Goal: Task Accomplishment & Management: Manage account settings

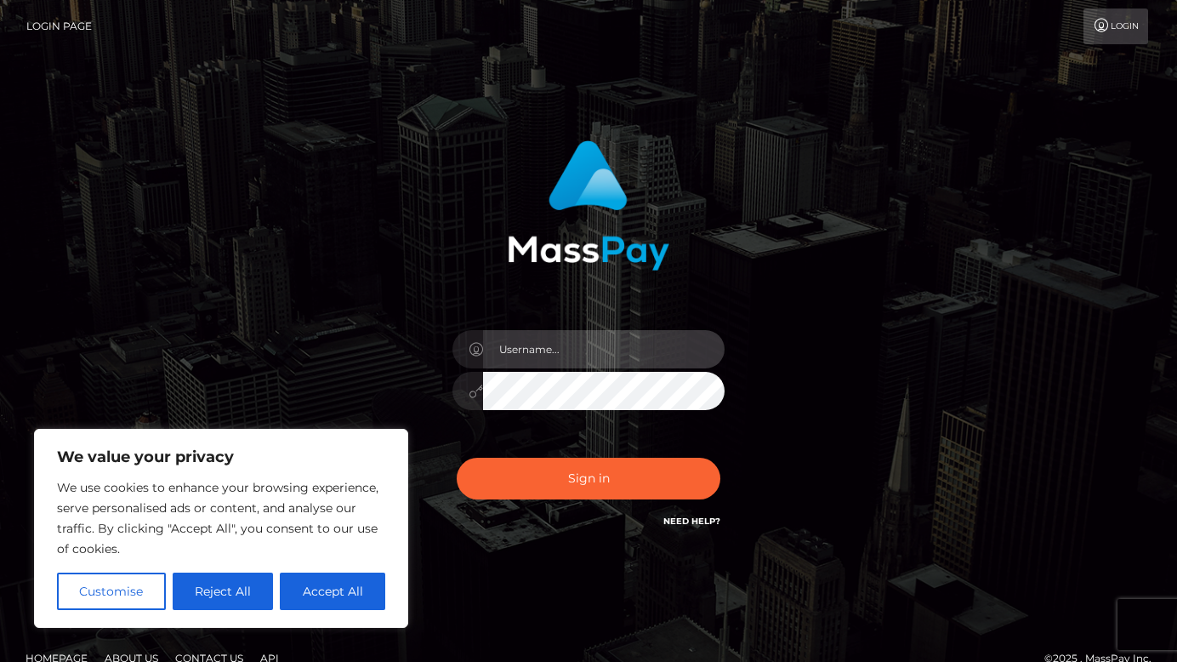
click at [590, 344] on input "text" at bounding box center [604, 349] width 242 height 38
type input "vanillabubblegumbabe@gmail.com"
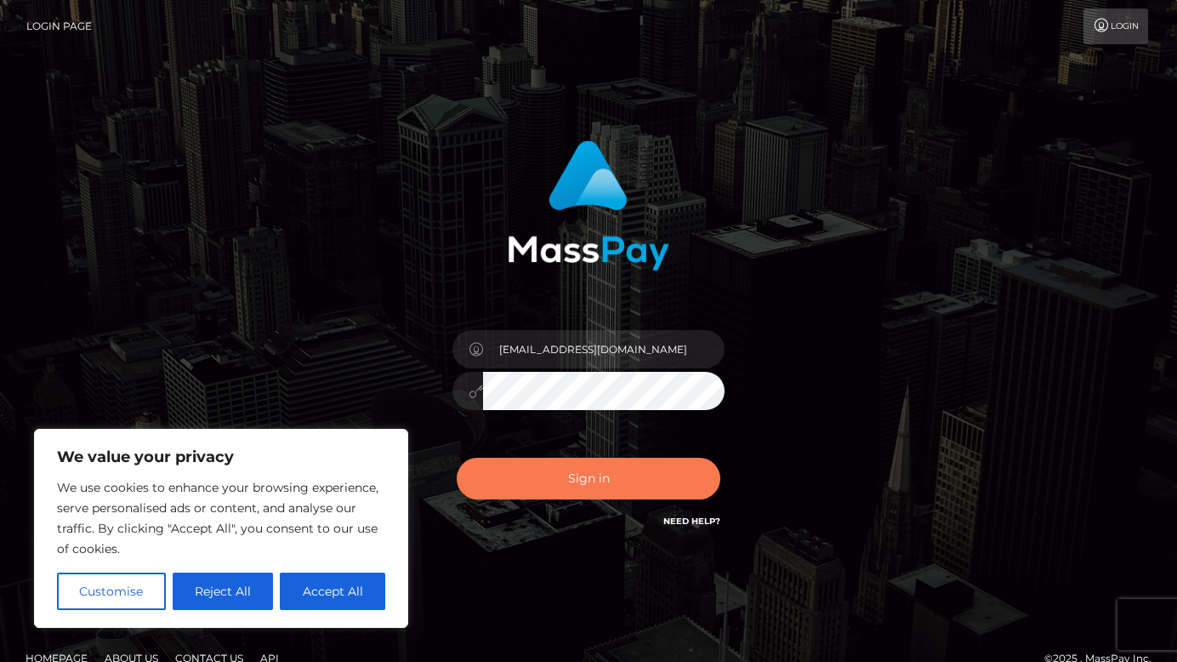
click at [553, 484] on button "Sign in" at bounding box center [589, 479] width 264 height 42
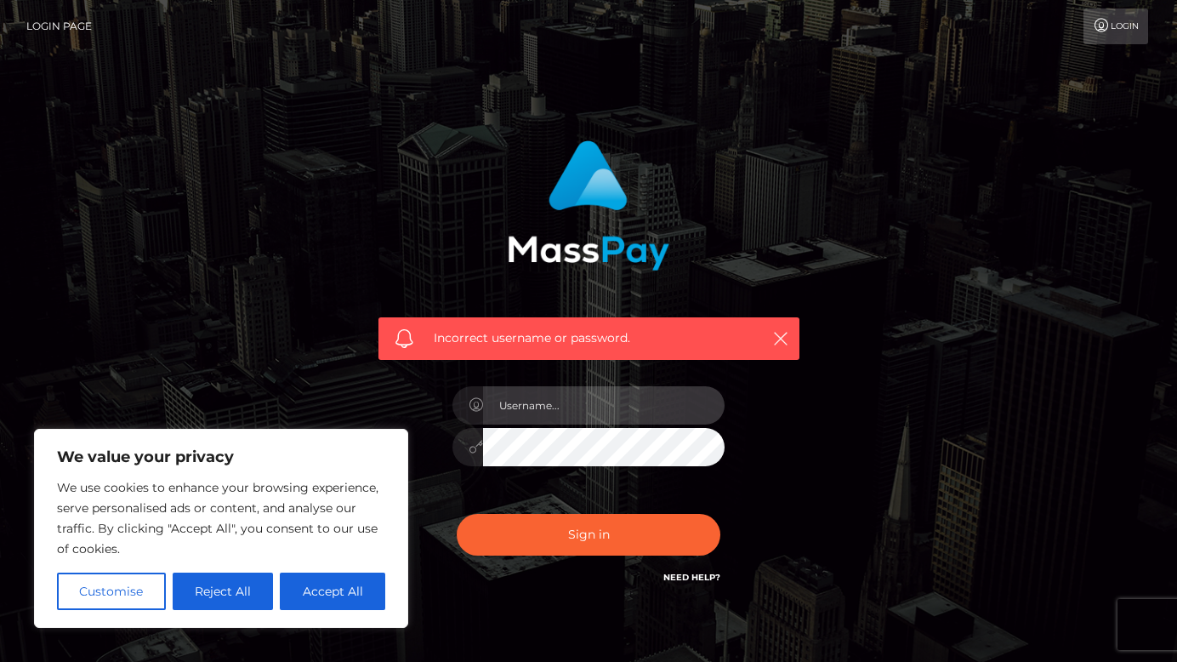
click at [543, 403] on input "text" at bounding box center [604, 405] width 242 height 38
type input "[EMAIL_ADDRESS][DOMAIN_NAME]"
click at [502, 402] on input "vanillabubblegumbabe@gmail.com" at bounding box center [604, 405] width 242 height 38
click at [492, 399] on input "vanillabubblegumbabe@gmail.com" at bounding box center [604, 405] width 242 height 38
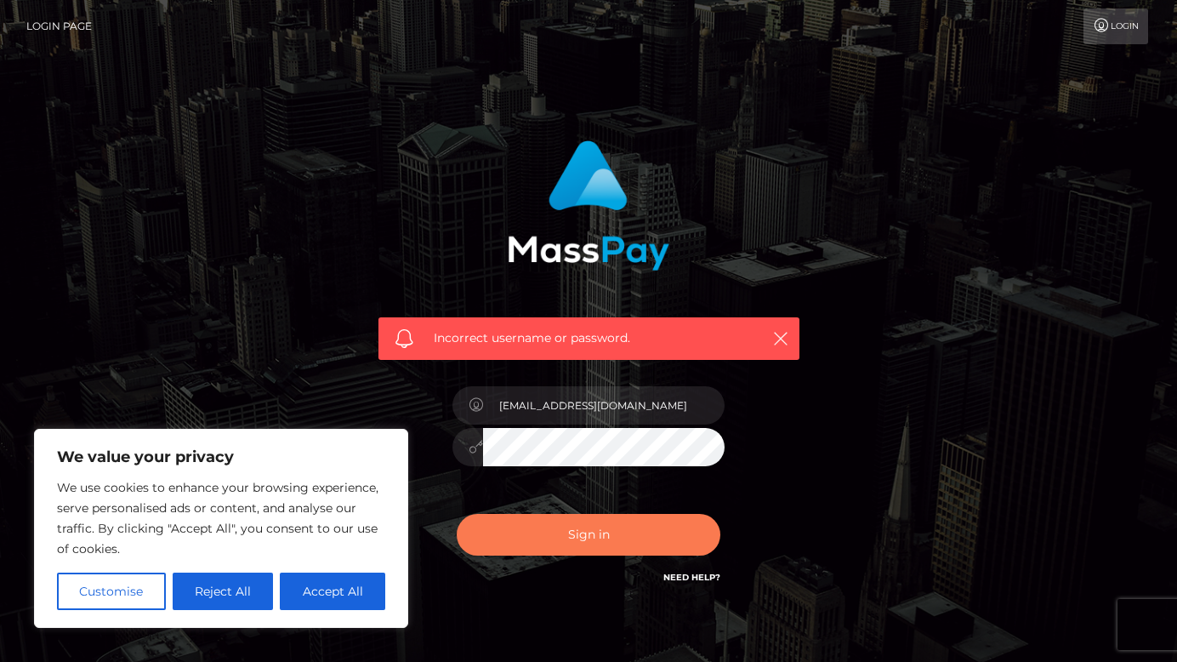
click at [578, 549] on button "Sign in" at bounding box center [589, 535] width 264 height 42
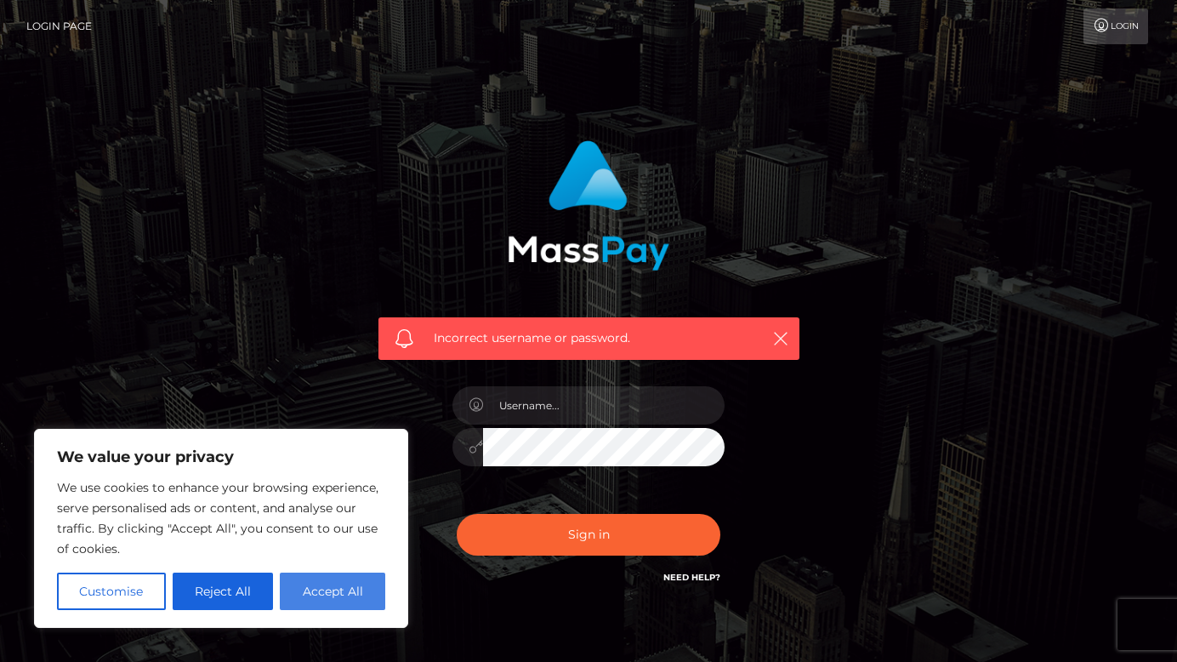
click at [325, 596] on button "Accept All" at bounding box center [332, 590] width 105 height 37
checkbox input "true"
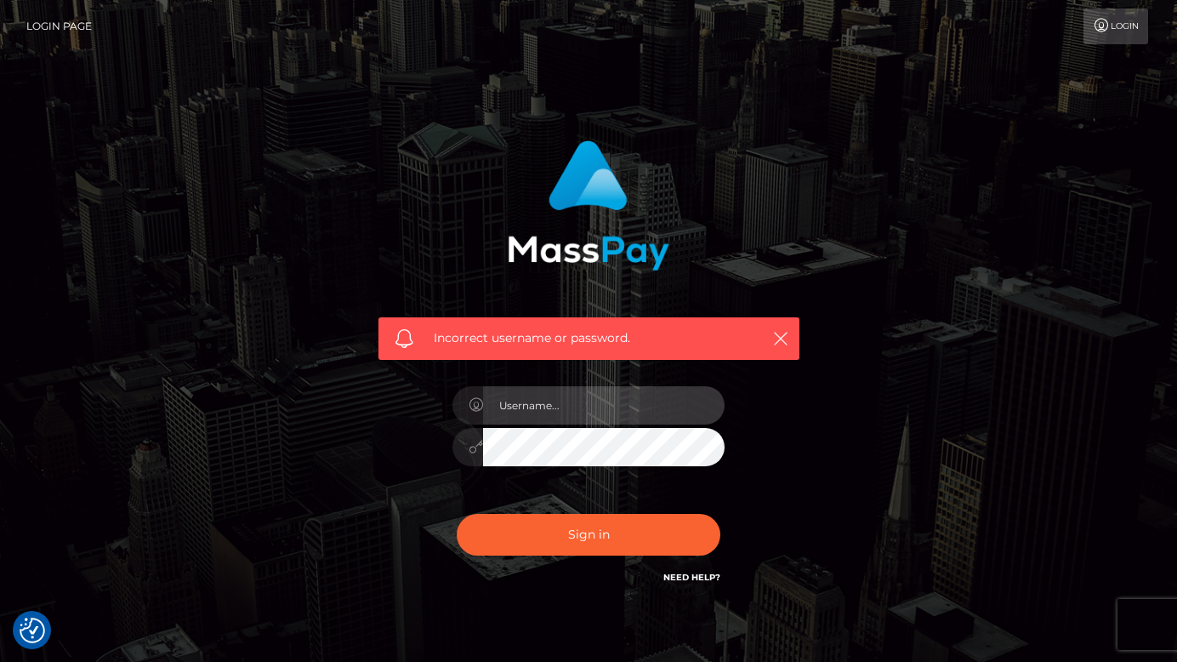
click at [657, 391] on input "text" at bounding box center [604, 405] width 242 height 38
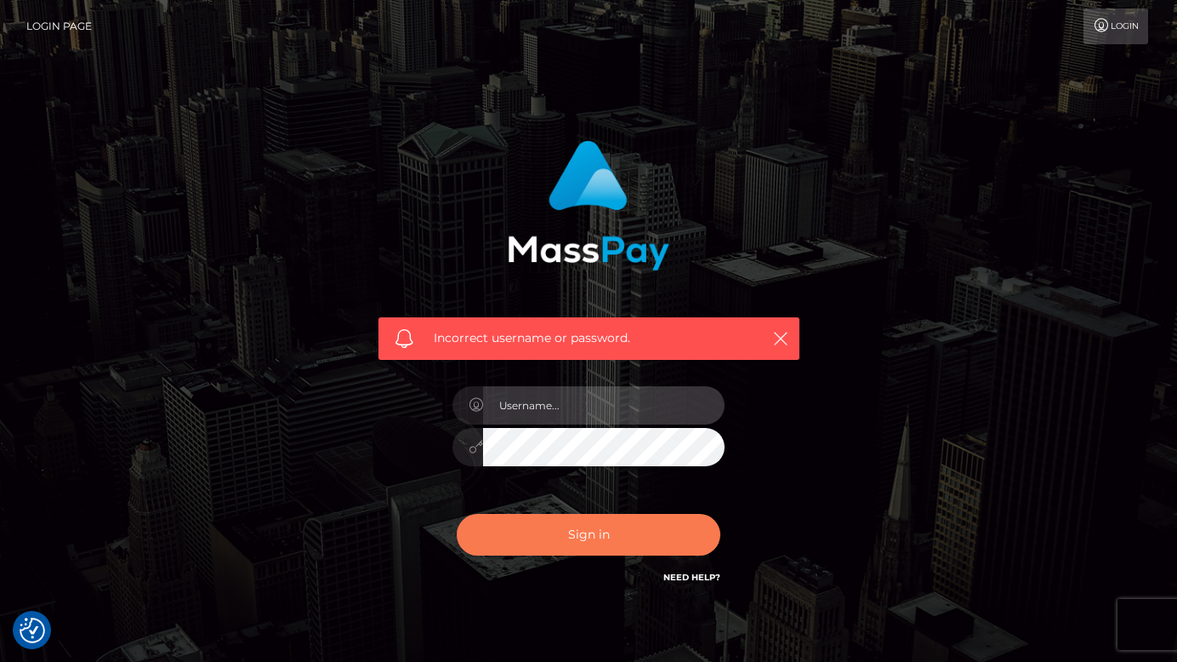
type input "[EMAIL_ADDRESS][DOMAIN_NAME]"
click at [600, 544] on button "Sign in" at bounding box center [589, 535] width 264 height 42
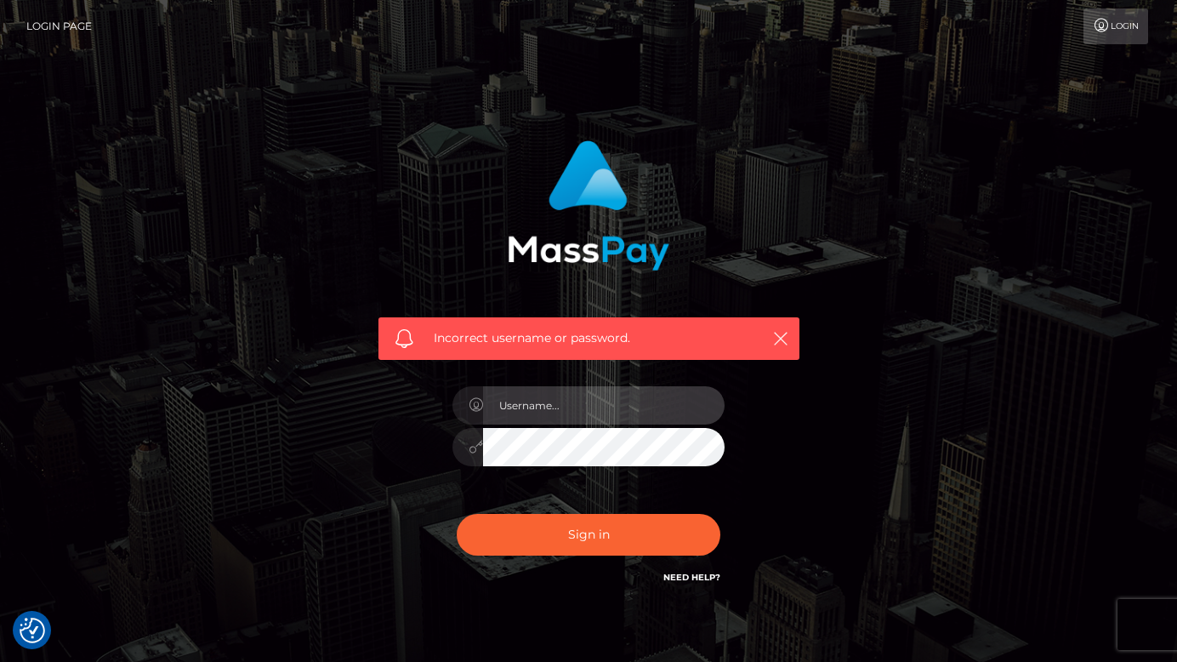
click at [578, 400] on input "text" at bounding box center [604, 405] width 242 height 38
type input "[EMAIL_ADDRESS][DOMAIN_NAME]"
click at [435, 451] on div "Incorrect username or password. vanillabubblegumbabe@gmail.com" at bounding box center [589, 364] width 447 height 472
drag, startPoint x: 687, startPoint y: 402, endPoint x: 395, endPoint y: 422, distance: 292.4
click at [395, 422] on div "Incorrect username or password. vanillabubblegumbabe@gmail.com" at bounding box center [589, 364] width 447 height 472
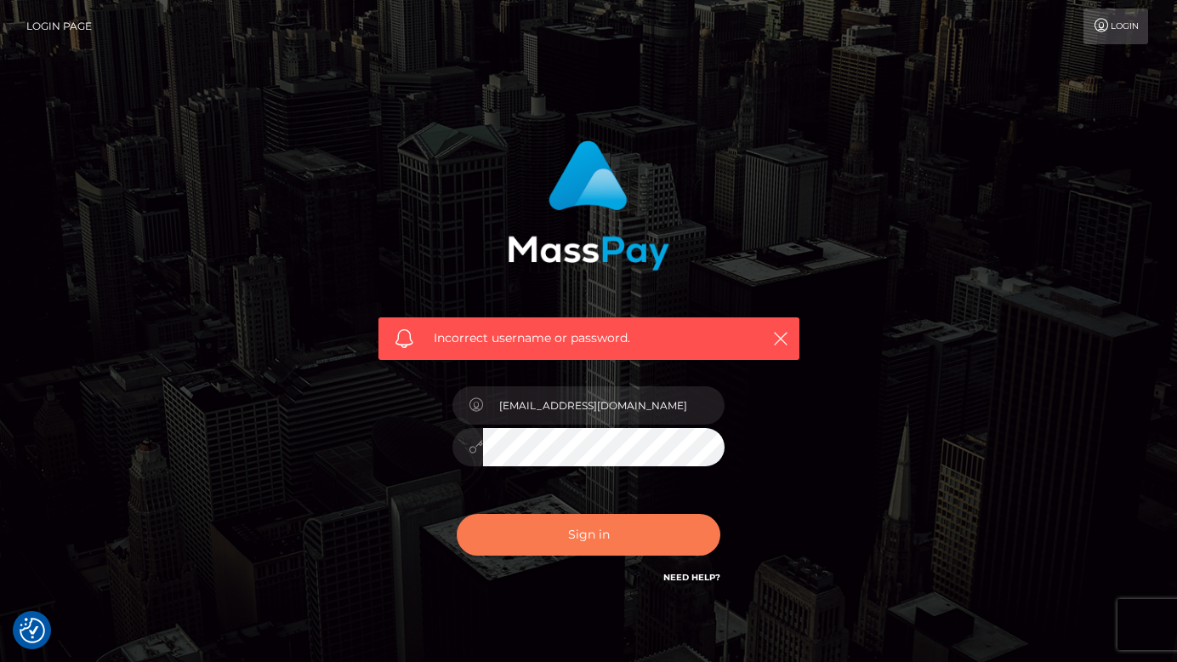
click at [534, 521] on button "Sign in" at bounding box center [589, 535] width 264 height 42
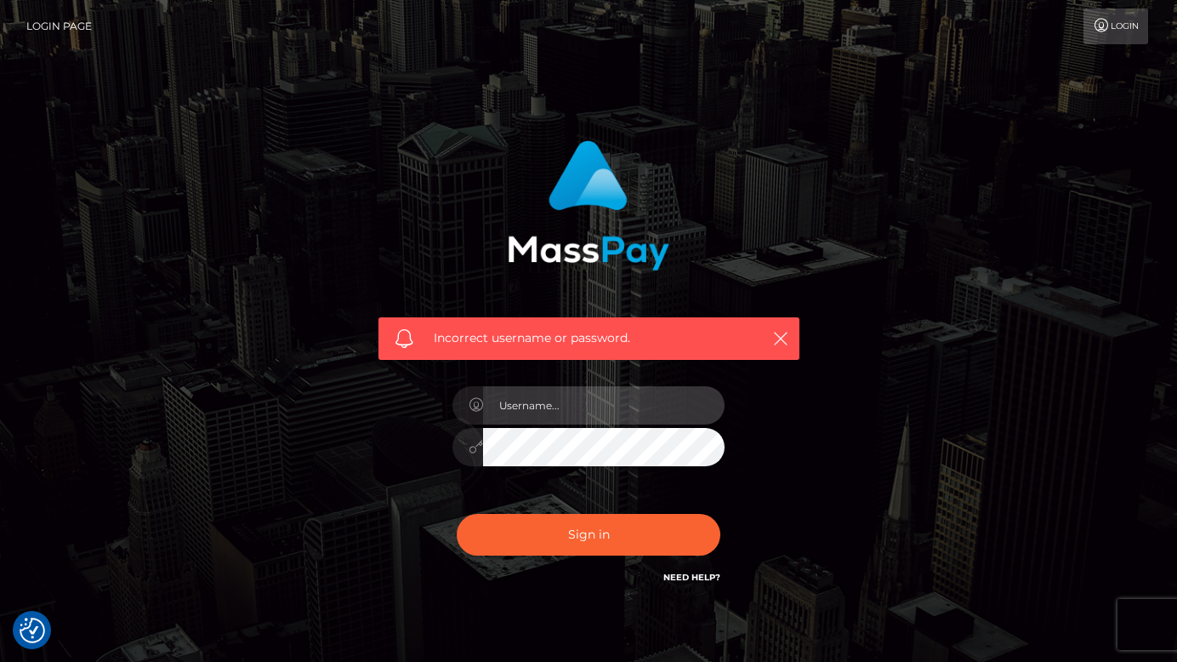
click at [562, 410] on input "text" at bounding box center [604, 405] width 242 height 38
click at [1134, 26] on link "Login" at bounding box center [1116, 27] width 65 height 36
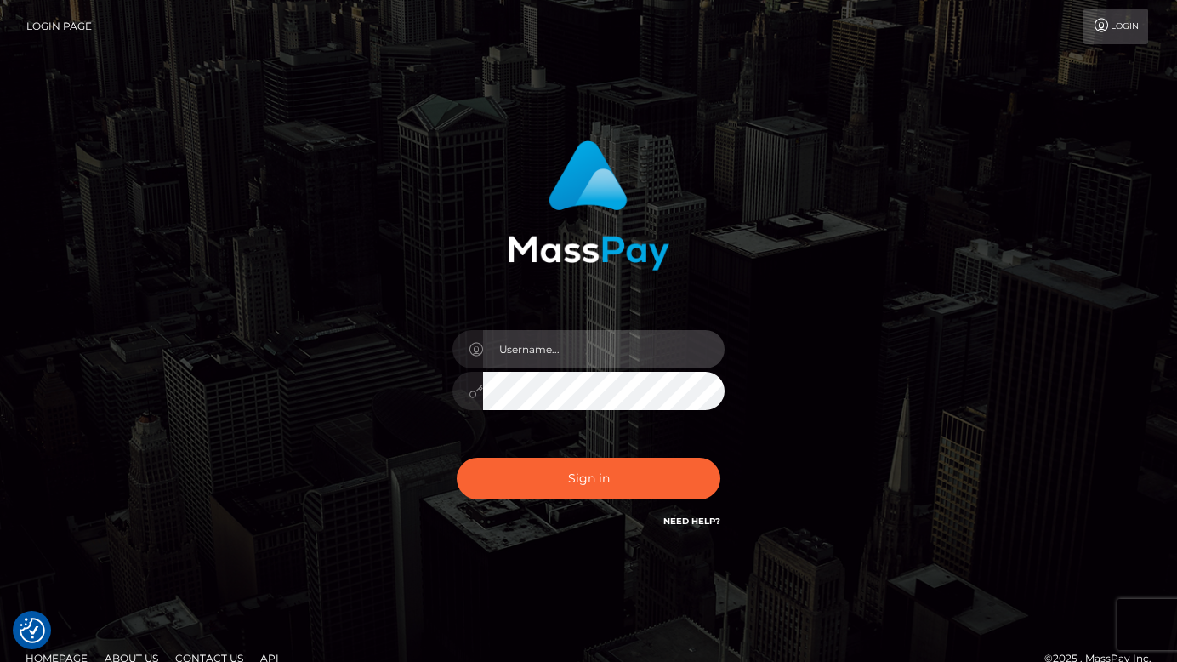
click at [585, 340] on input "text" at bounding box center [604, 349] width 242 height 38
type input "[EMAIL_ADDRESS][DOMAIN_NAME]"
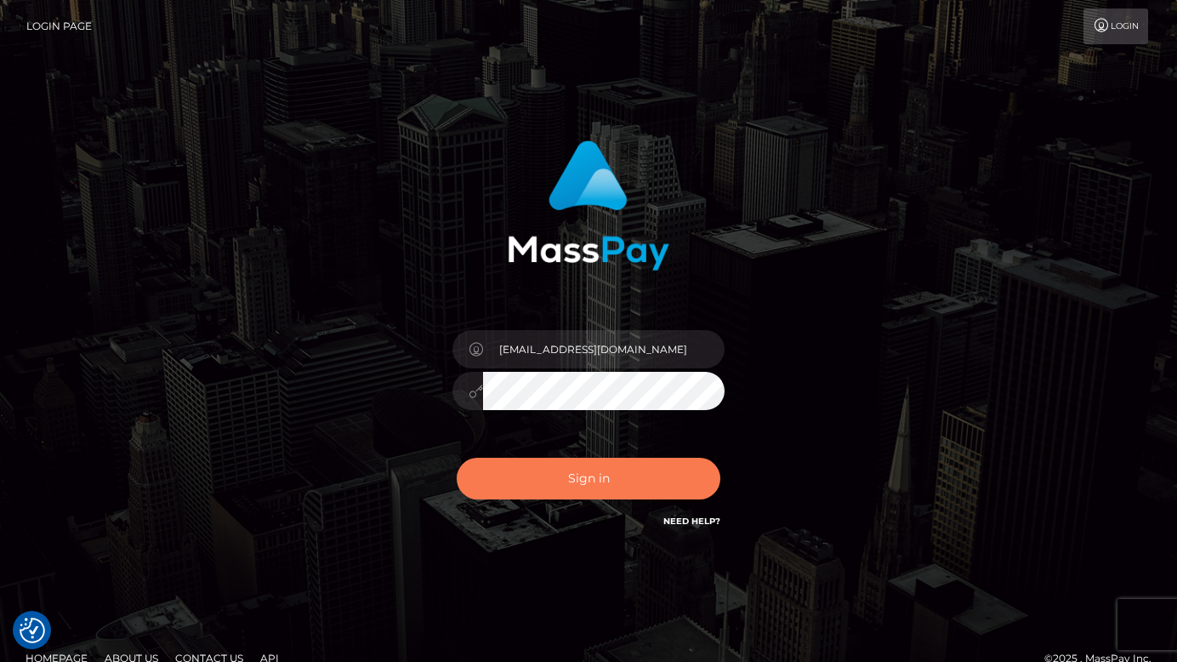
click at [640, 464] on button "Sign in" at bounding box center [589, 479] width 264 height 42
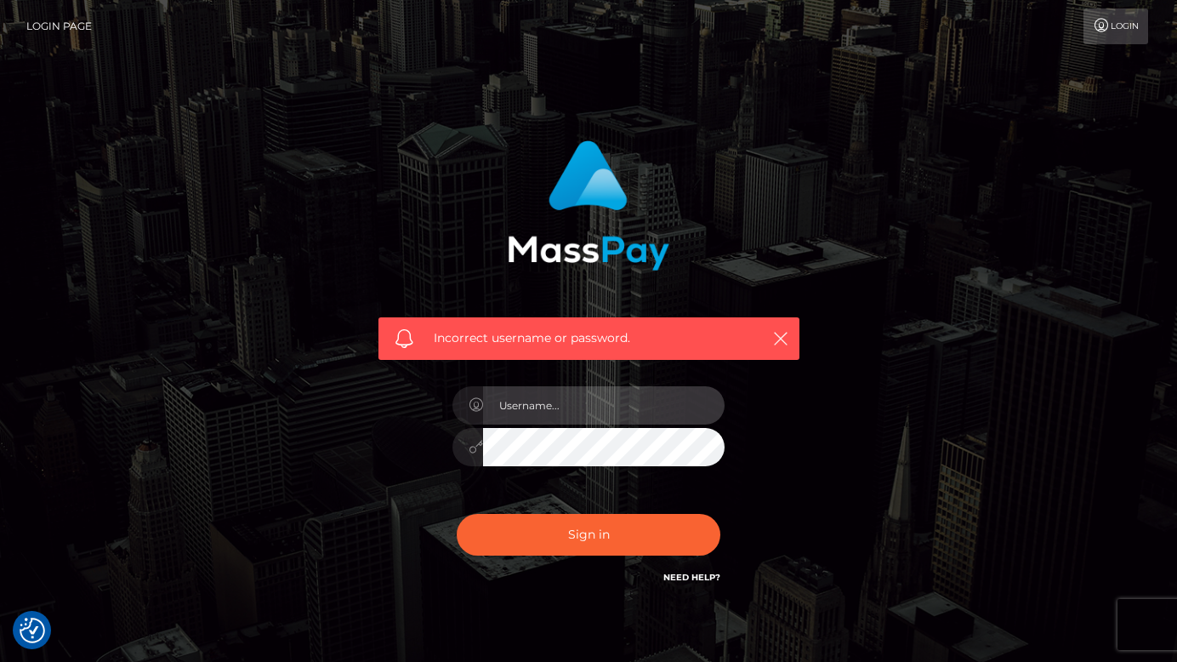
click at [619, 398] on input "text" at bounding box center [604, 405] width 242 height 38
type input "cloverneko"
click at [457, 514] on button "Sign in" at bounding box center [589, 535] width 264 height 42
drag, startPoint x: 0, startPoint y: 0, endPoint x: 619, endPoint y: 398, distance: 736.1
click at [619, 398] on input "text" at bounding box center [604, 405] width 242 height 38
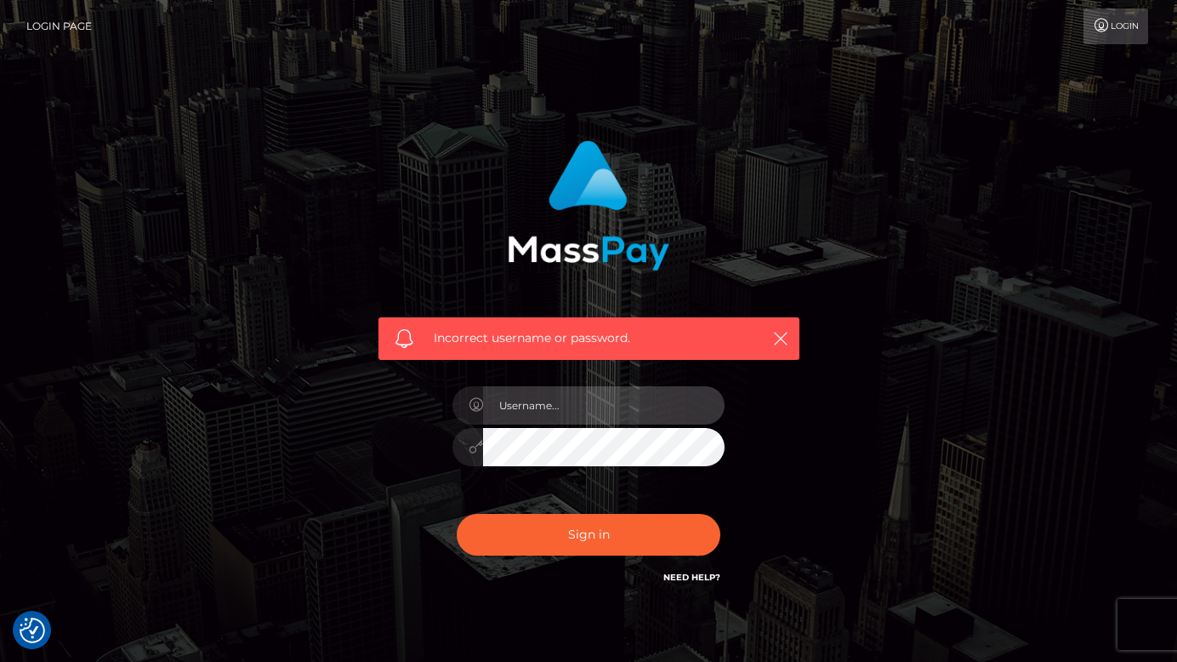
type input "vanillabubblegumbabe@gmail.com"
click at [477, 452] on div at bounding box center [588, 444] width 272 height 33
click at [457, 514] on button "Sign in" at bounding box center [589, 535] width 264 height 42
click at [559, 401] on input "text" at bounding box center [604, 405] width 242 height 38
type input "cloverneko"
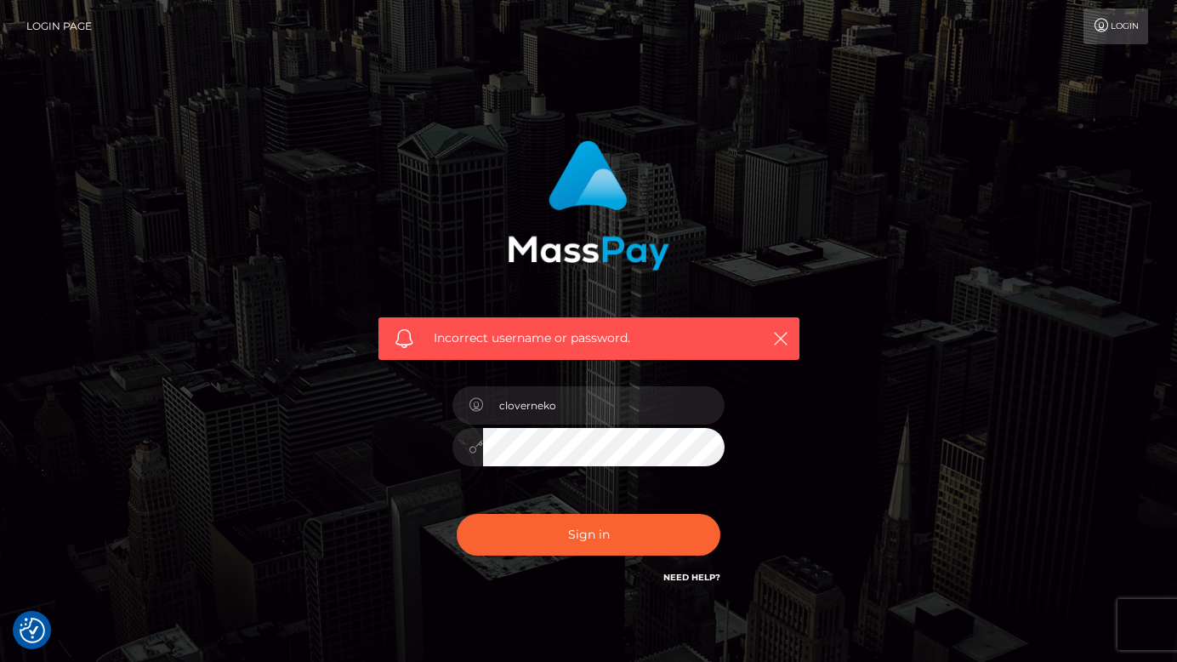
click at [457, 514] on button "Sign in" at bounding box center [589, 535] width 264 height 42
drag, startPoint x: 0, startPoint y: 0, endPoint x: 559, endPoint y: 401, distance: 688.0
click at [559, 401] on input "text" at bounding box center [604, 405] width 242 height 38
type input "[EMAIL_ADDRESS][DOMAIN_NAME]"
click at [362, 441] on div "Incorrect username or password. [EMAIL_ADDRESS][DOMAIN_NAME]" at bounding box center [589, 372] width 472 height 489
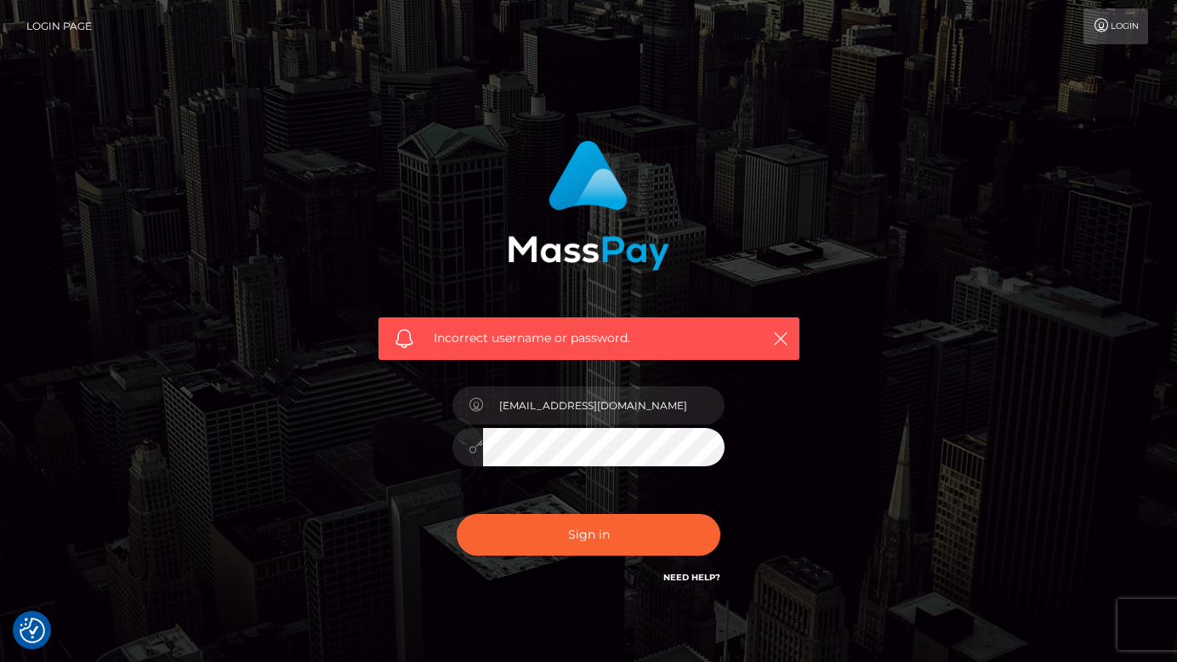
click at [457, 514] on button "Sign in" at bounding box center [589, 535] width 264 height 42
click at [354, 436] on div "Incorrect username or password." at bounding box center [589, 372] width 472 height 489
click at [555, 395] on input "text" at bounding box center [604, 405] width 242 height 38
type input "[EMAIL_ADDRESS][DOMAIN_NAME]"
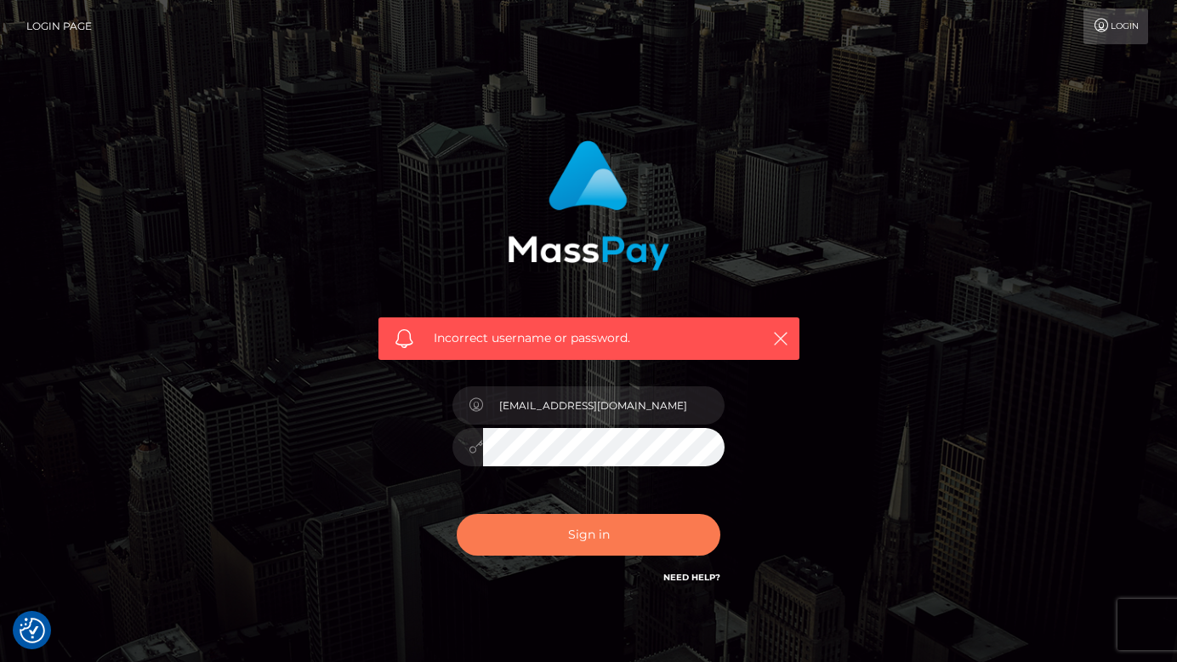
click at [599, 535] on button "Sign in" at bounding box center [589, 535] width 264 height 42
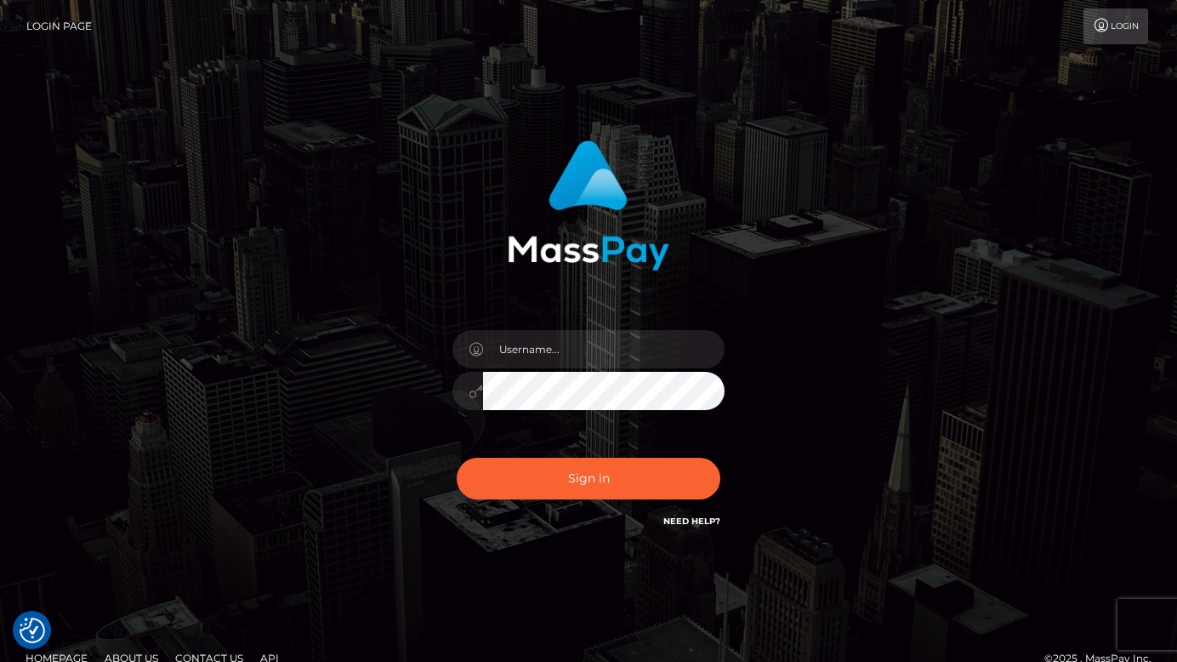
click at [43, 26] on link "Login Page" at bounding box center [58, 27] width 65 height 36
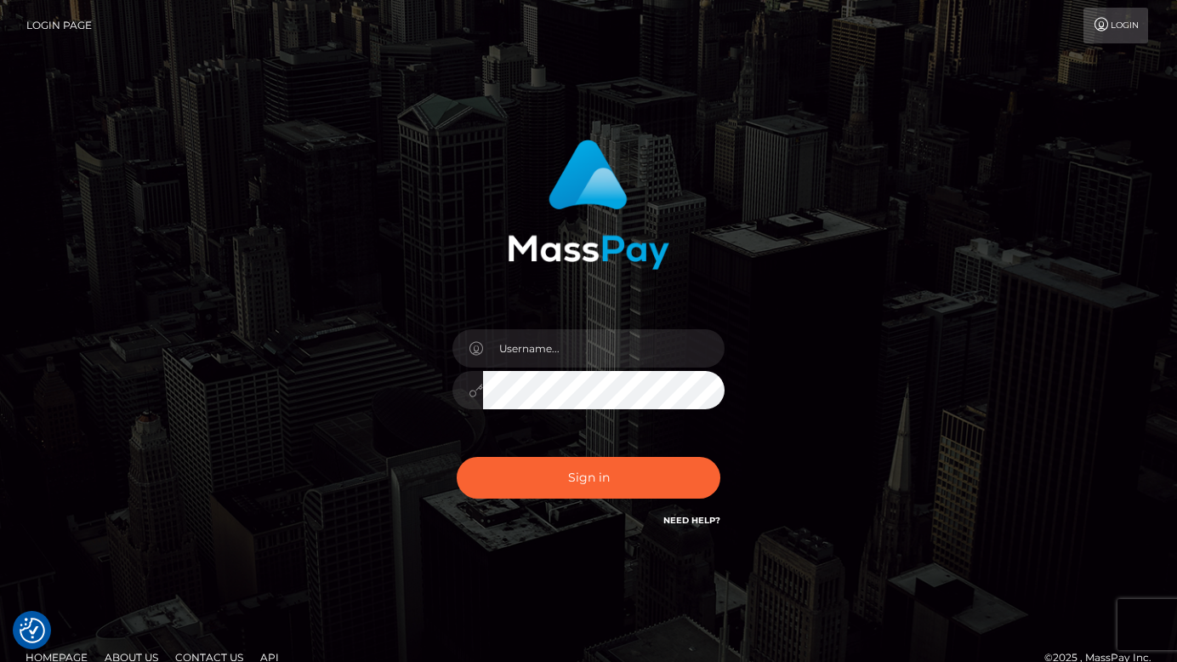
scroll to position [26, 0]
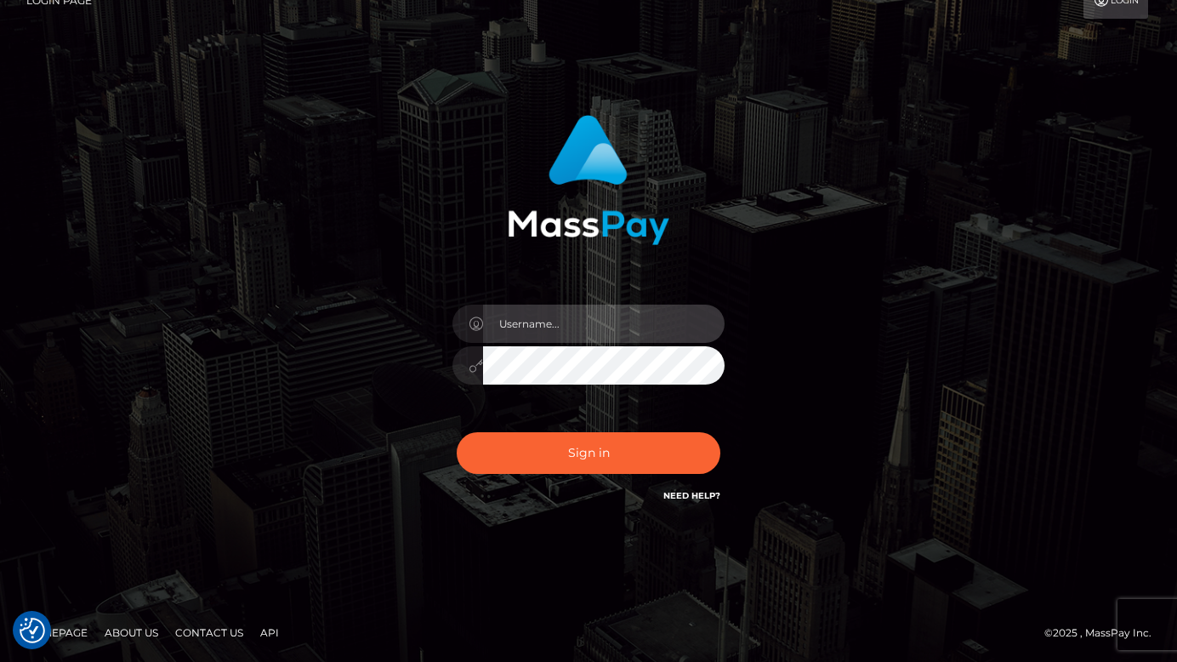
click at [552, 313] on input "text" at bounding box center [604, 323] width 242 height 38
type input "[EMAIL_ADDRESS][DOMAIN_NAME]"
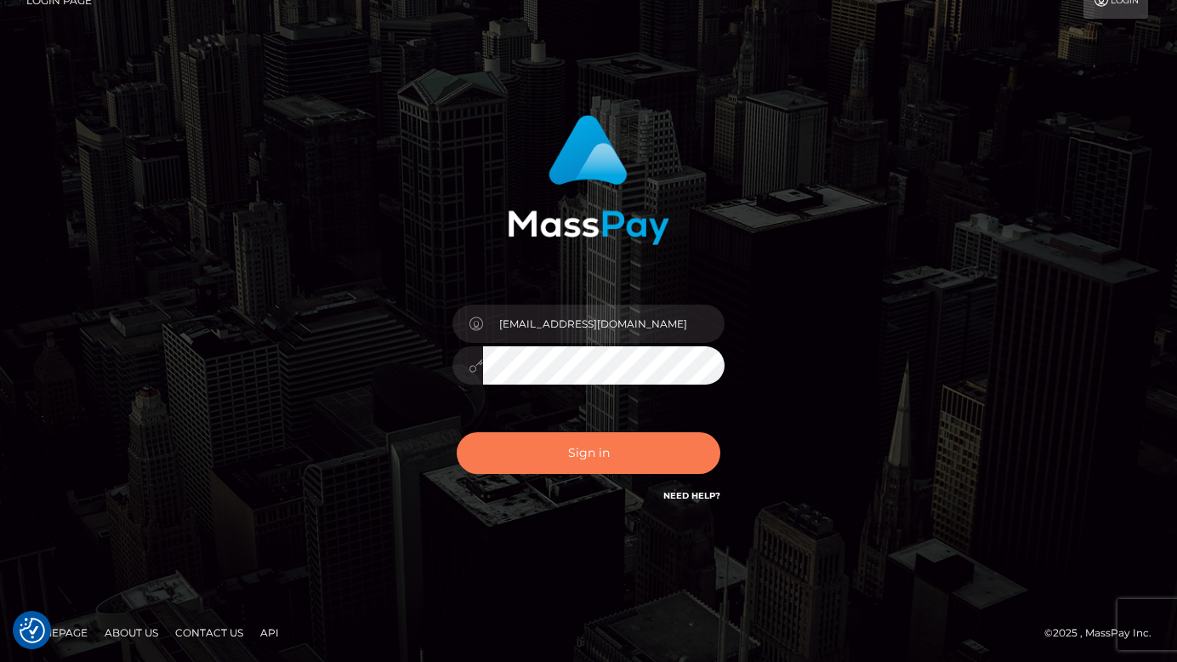
click at [572, 452] on button "Sign in" at bounding box center [589, 453] width 264 height 42
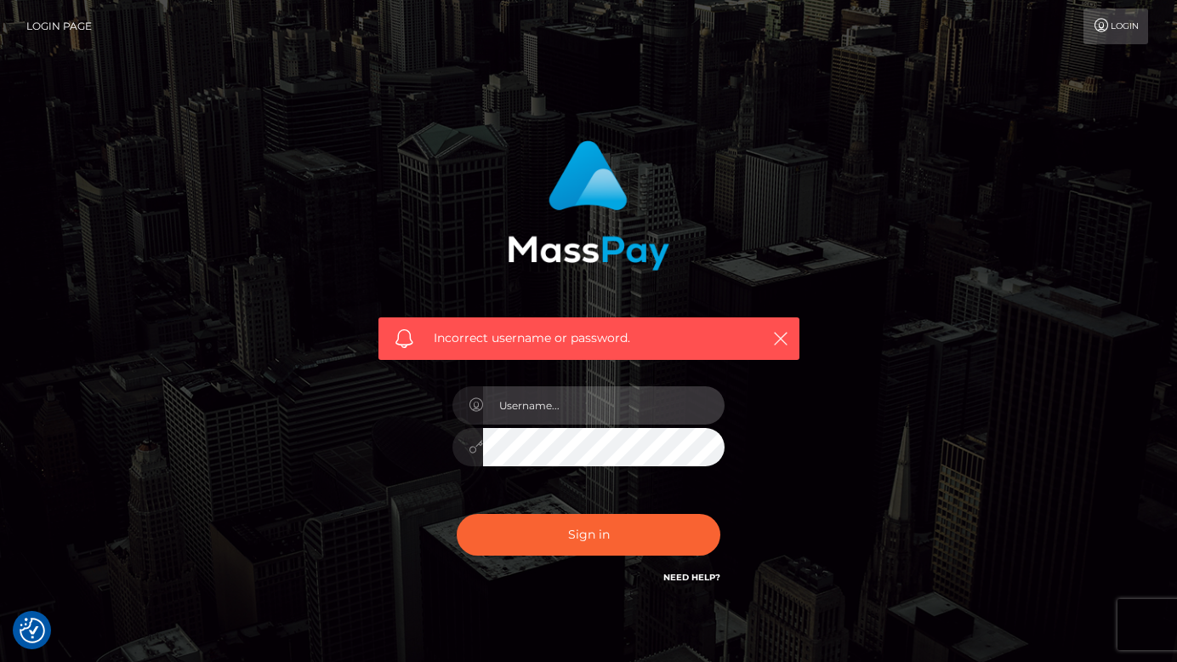
click at [572, 408] on input "text" at bounding box center [604, 405] width 242 height 38
type input "[EMAIL_ADDRESS][DOMAIN_NAME]"
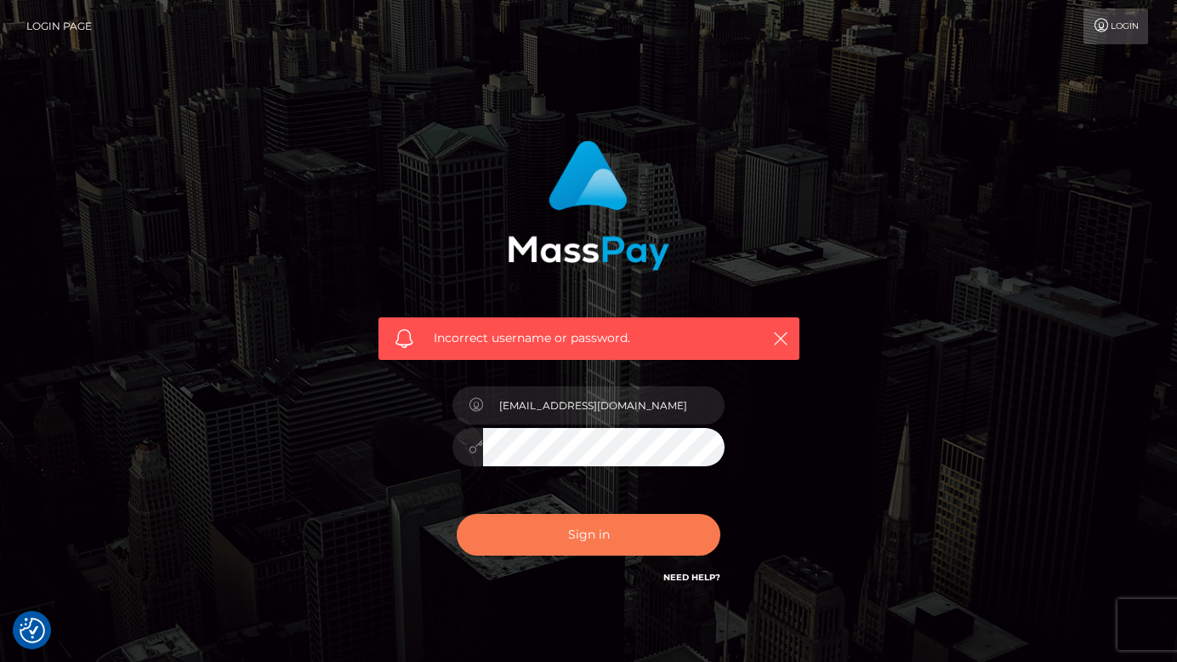
click at [516, 531] on button "Sign in" at bounding box center [589, 535] width 264 height 42
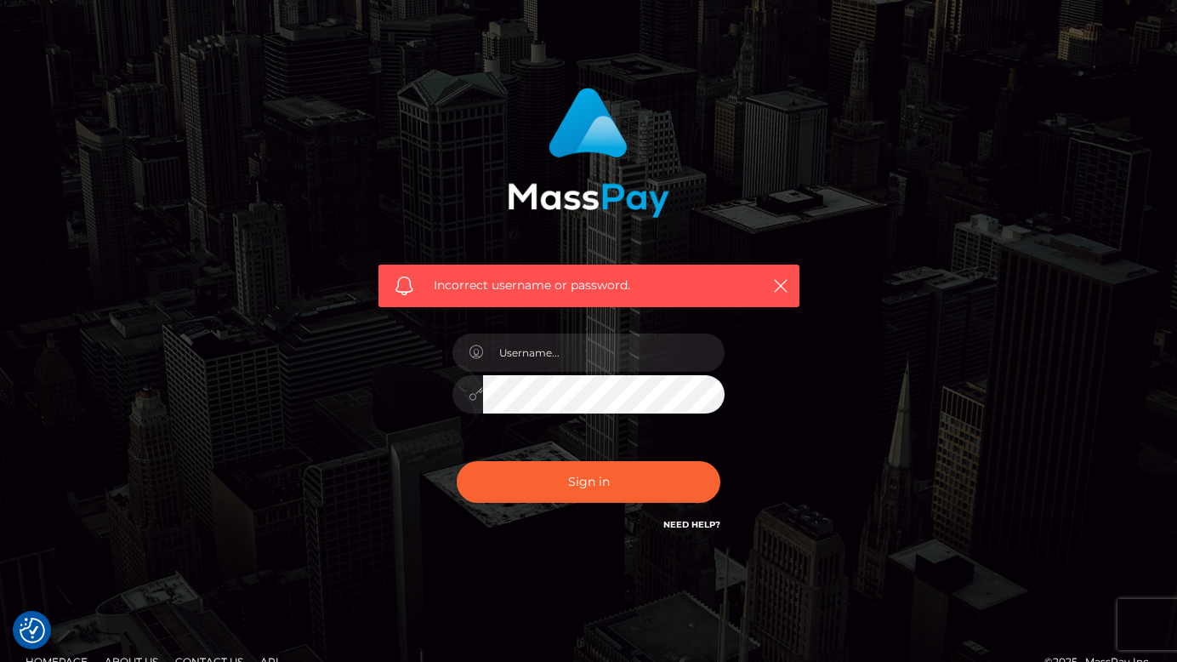
scroll to position [82, 0]
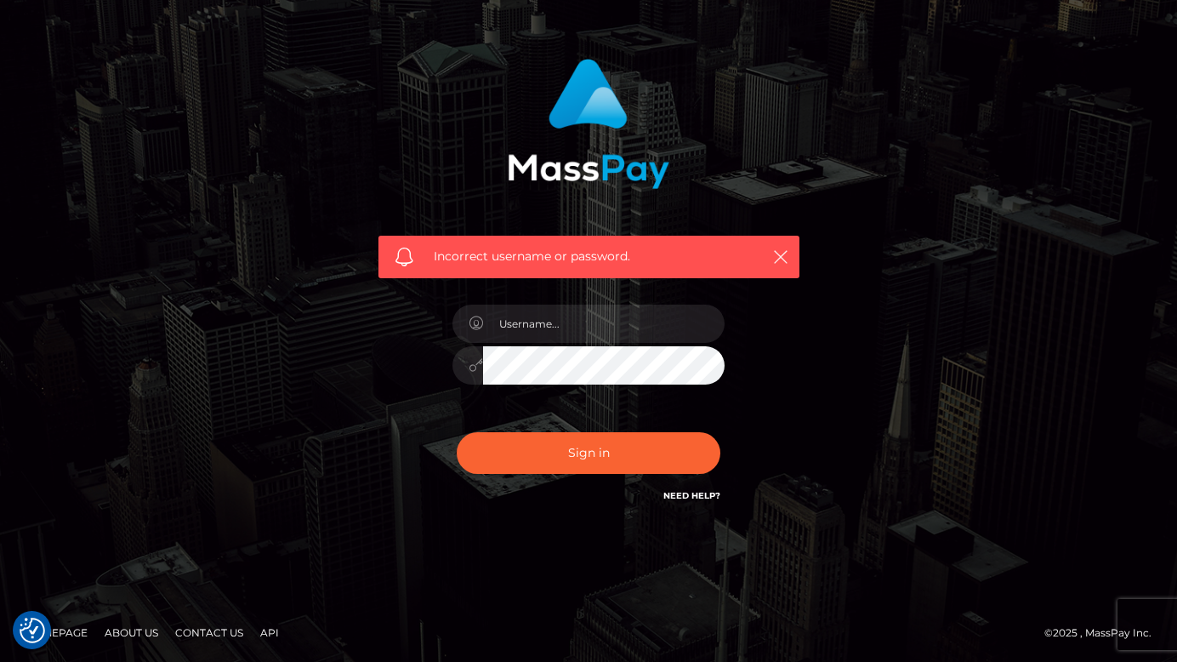
click at [699, 498] on link "Need Help?" at bounding box center [691, 495] width 57 height 11
click at [487, 545] on div "Incorrect username or password." at bounding box center [588, 290] width 1177 height 744
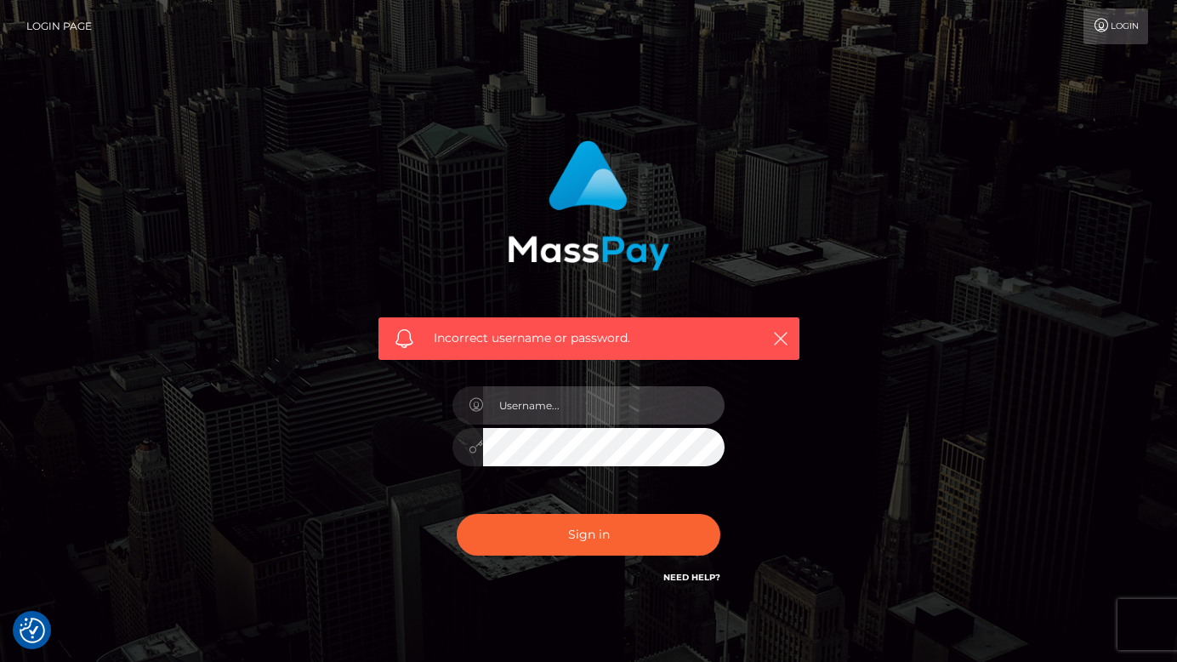
click at [568, 418] on input "text" at bounding box center [604, 405] width 242 height 38
type input "[EMAIL_ADDRESS][DOMAIN_NAME]"
click at [374, 498] on div "Incorrect username or password. vanillabubblegumbabe@gmail.com" at bounding box center [589, 364] width 447 height 472
click at [457, 514] on button "Sign in" at bounding box center [589, 535] width 264 height 42
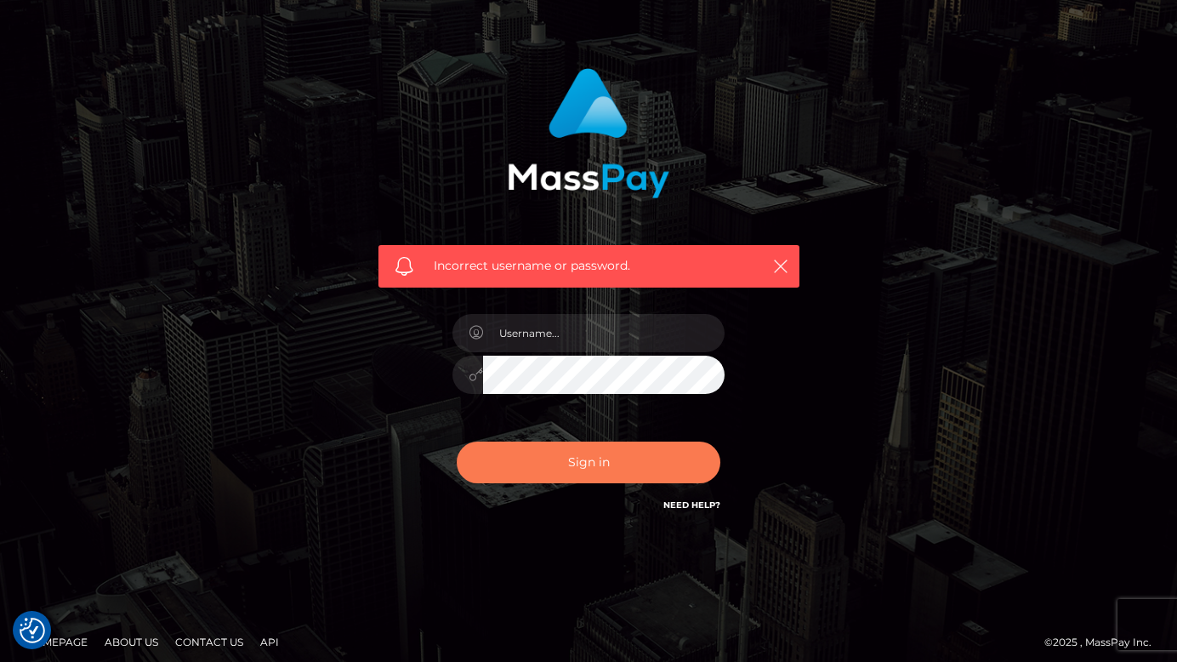
scroll to position [82, 0]
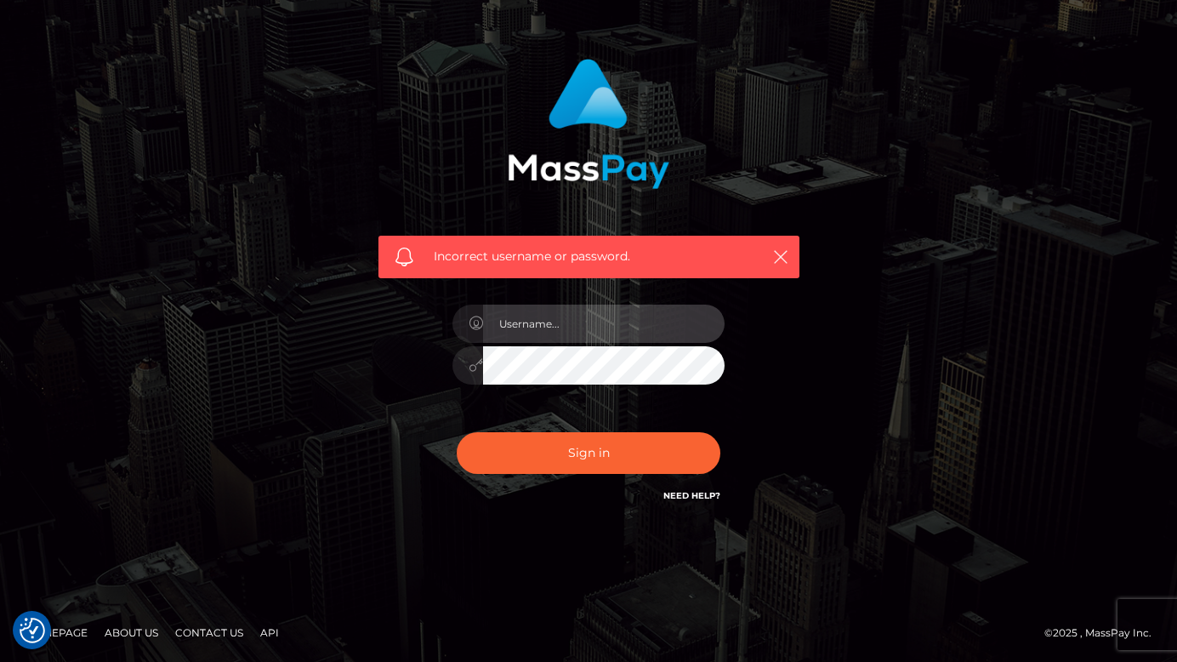
click at [568, 327] on input "text" at bounding box center [604, 323] width 242 height 38
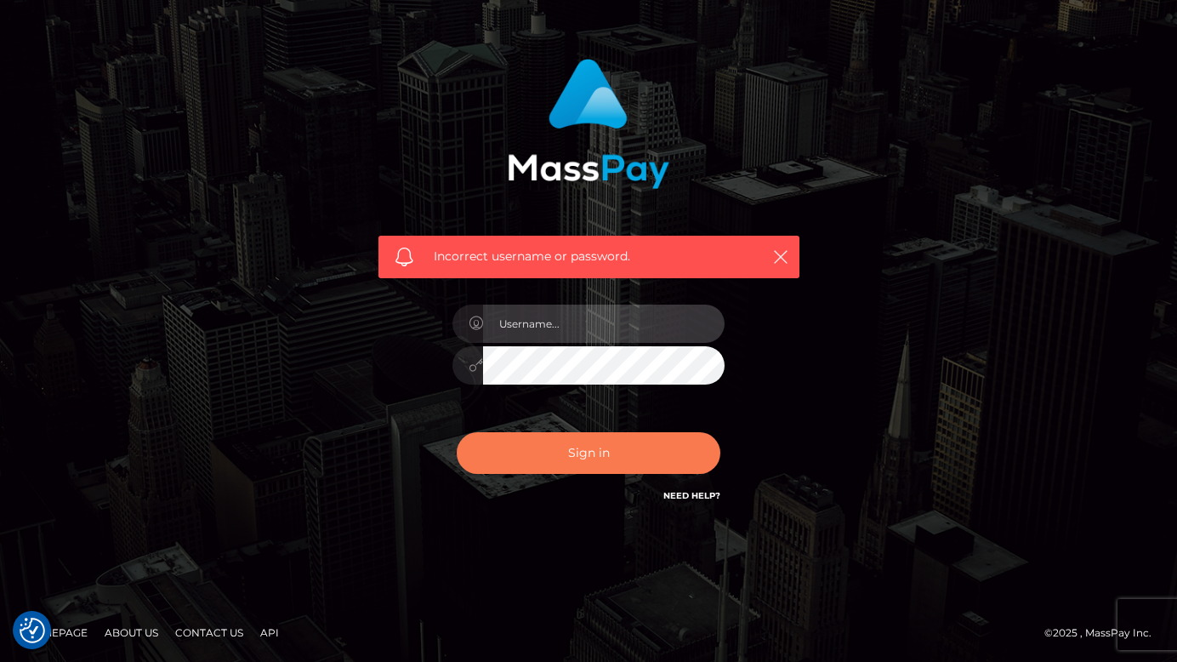
type input "[EMAIL_ADDRESS][DOMAIN_NAME]"
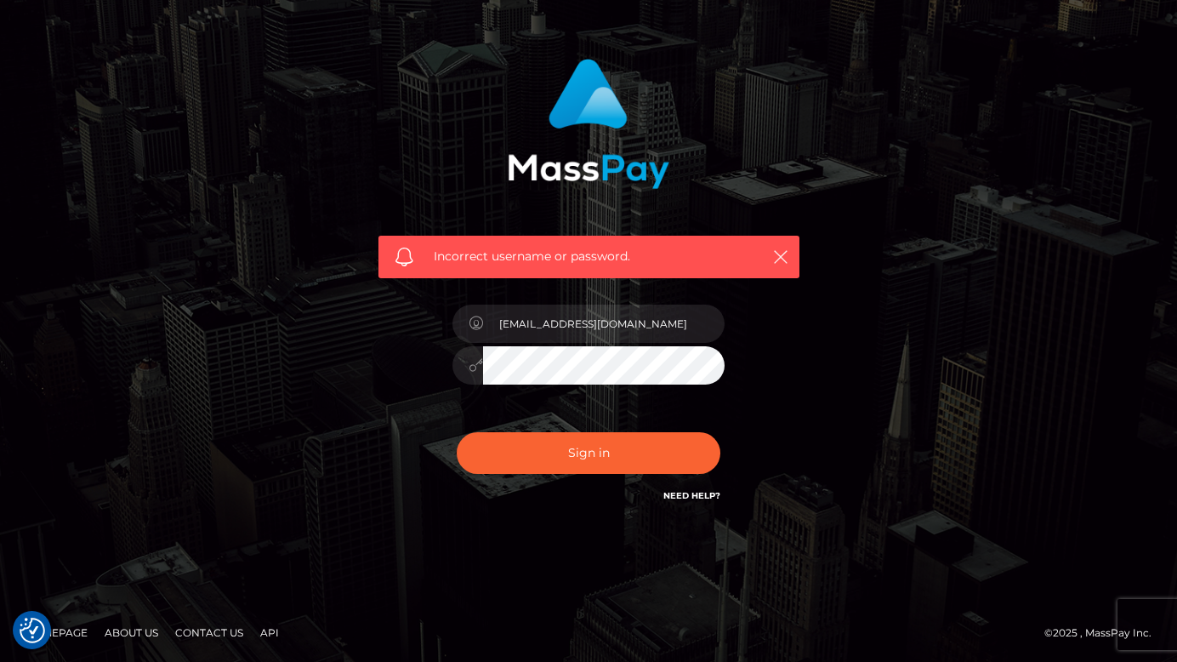
click at [600, 475] on div "Sign in Need Help?" at bounding box center [589, 460] width 298 height 76
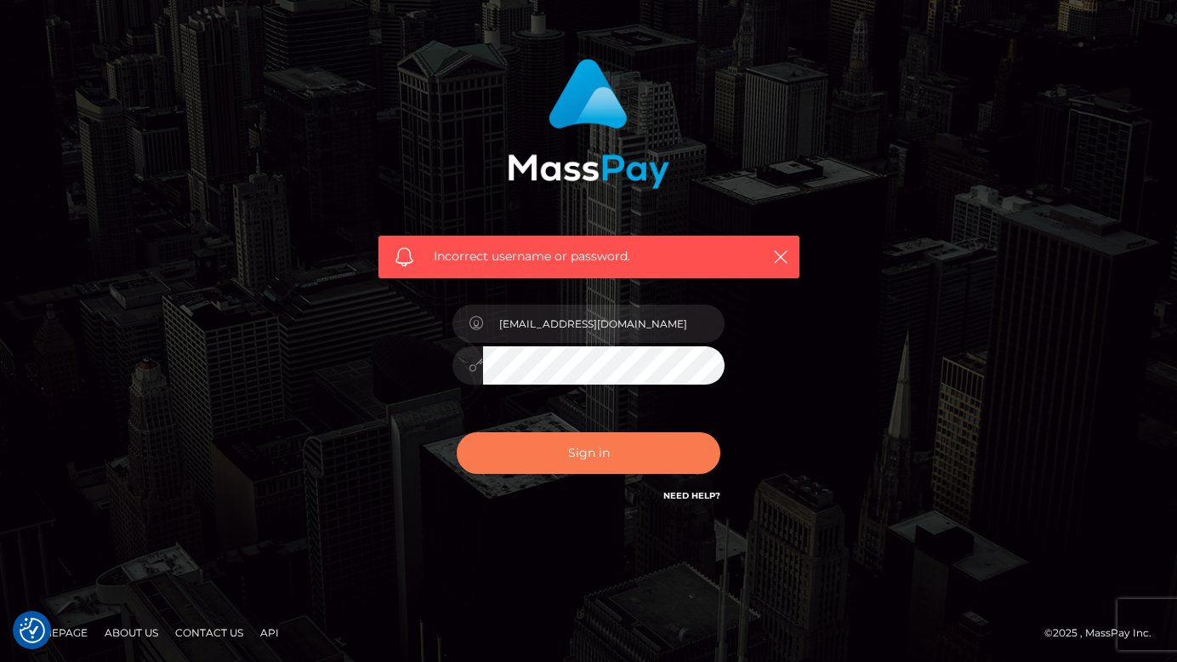
click at [600, 458] on button "Sign in" at bounding box center [589, 453] width 264 height 42
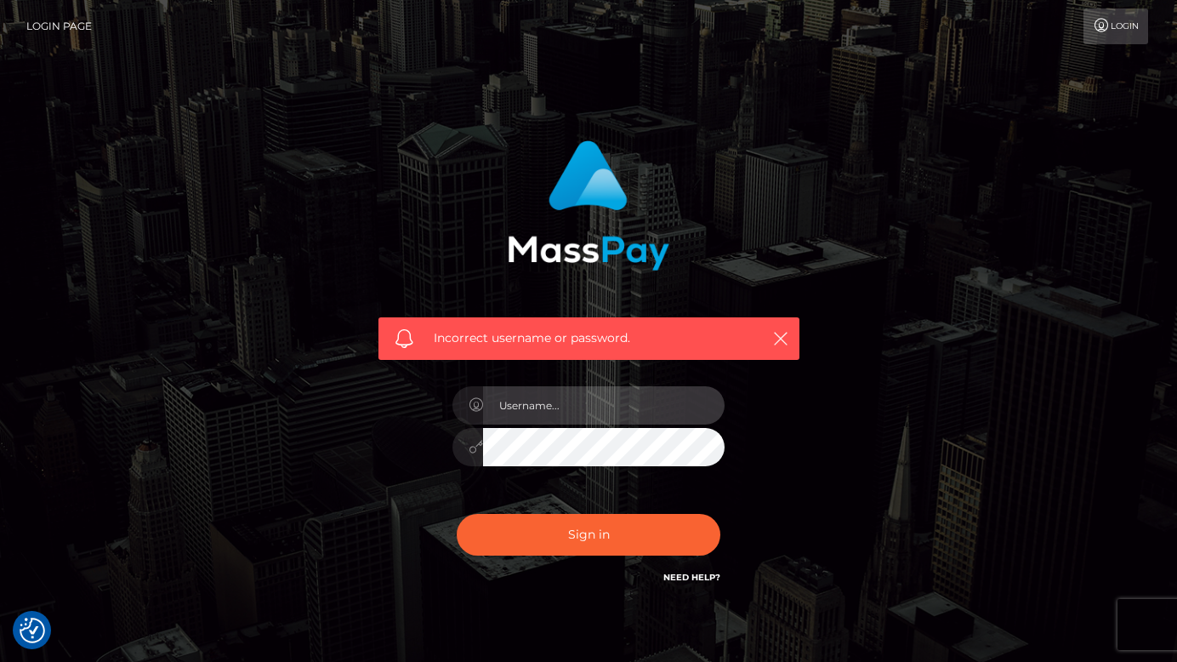
click at [521, 396] on input "text" at bounding box center [604, 405] width 242 height 38
click at [501, 407] on input "[EMAIL_ADDRESS][DOMAIN_NAME]" at bounding box center [604, 405] width 242 height 38
click at [703, 409] on input "vanillabubblegumbabe@gmail.com" at bounding box center [604, 405] width 242 height 38
type input "vanillabubblegumbabe@gmail.com"
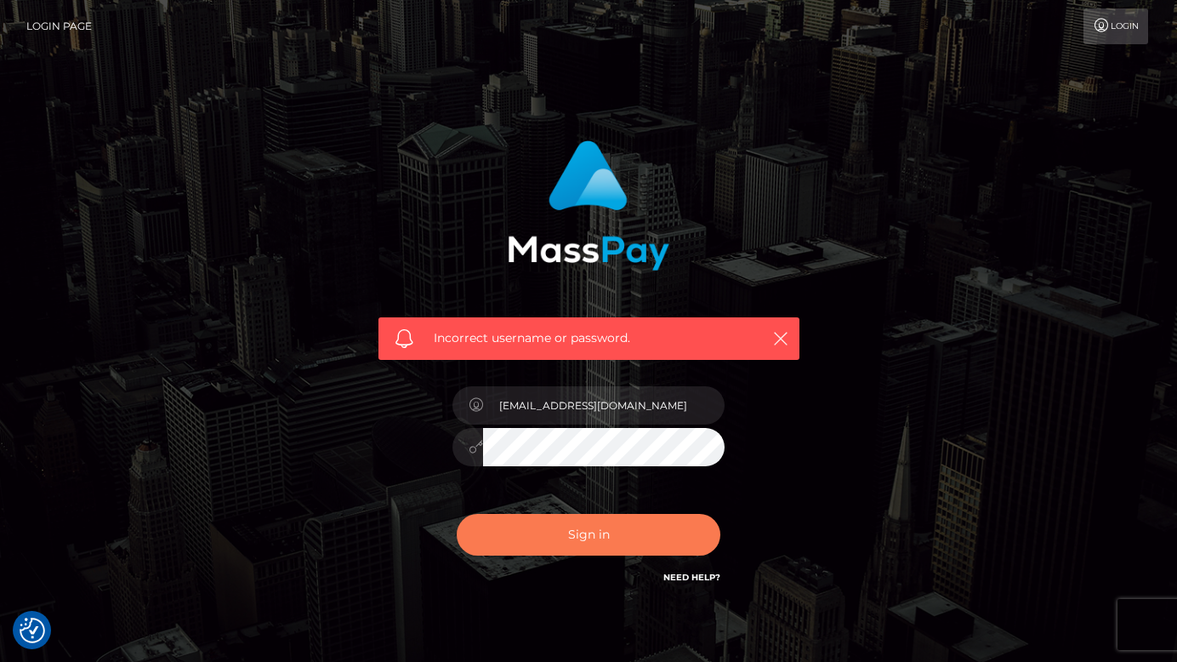
click at [523, 524] on button "Sign in" at bounding box center [589, 535] width 264 height 42
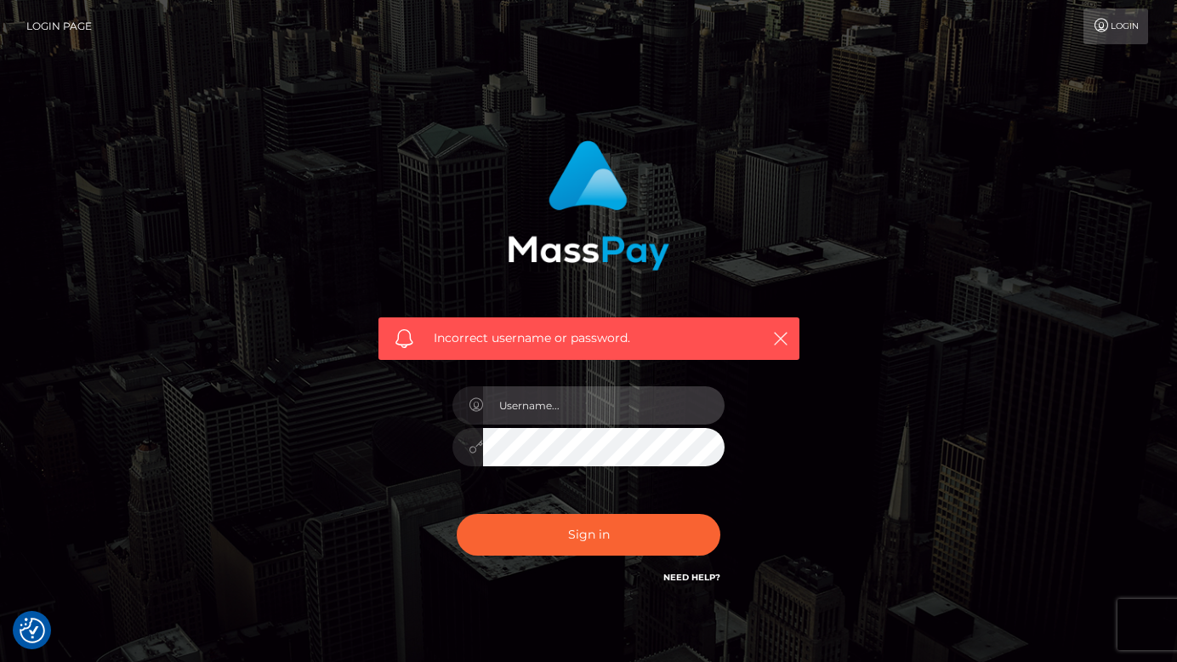
click at [538, 392] on input "text" at bounding box center [604, 405] width 242 height 38
drag, startPoint x: 689, startPoint y: 406, endPoint x: 157, endPoint y: 446, distance: 533.1
click at [157, 446] on div "Incorrect username or password. vanillabubblegumbabe@gmail.com" at bounding box center [589, 372] width 970 height 489
type input "cloverneko"
click at [457, 514] on button "Sign in" at bounding box center [589, 535] width 264 height 42
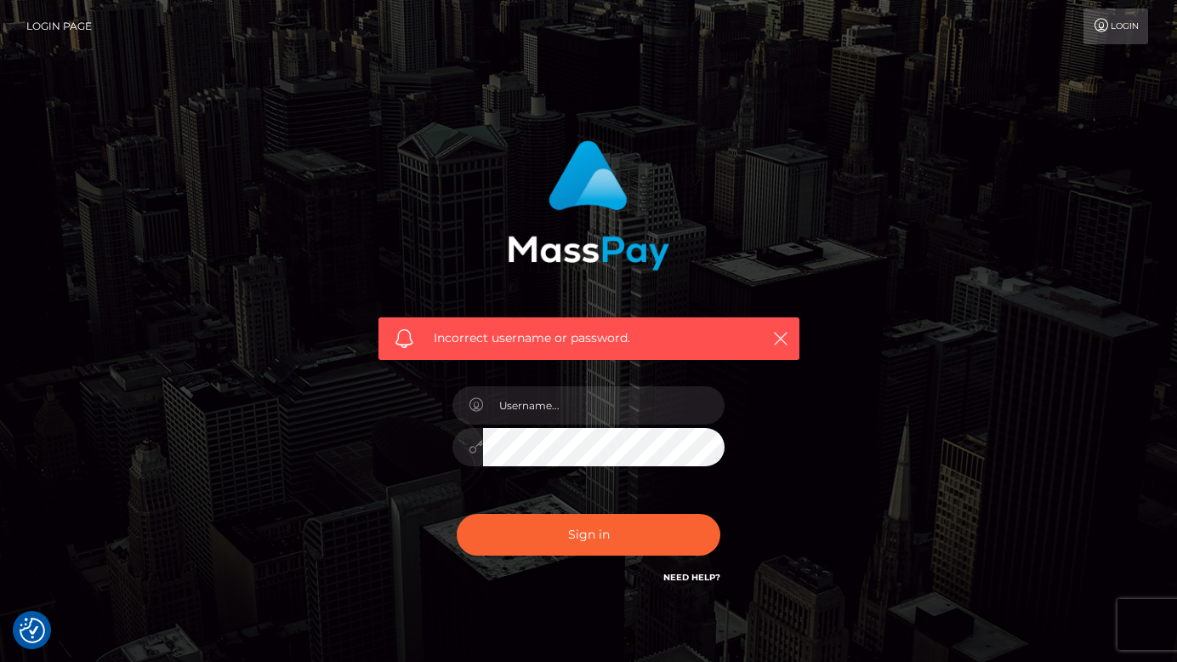
click at [1126, 41] on link "Login" at bounding box center [1116, 27] width 65 height 36
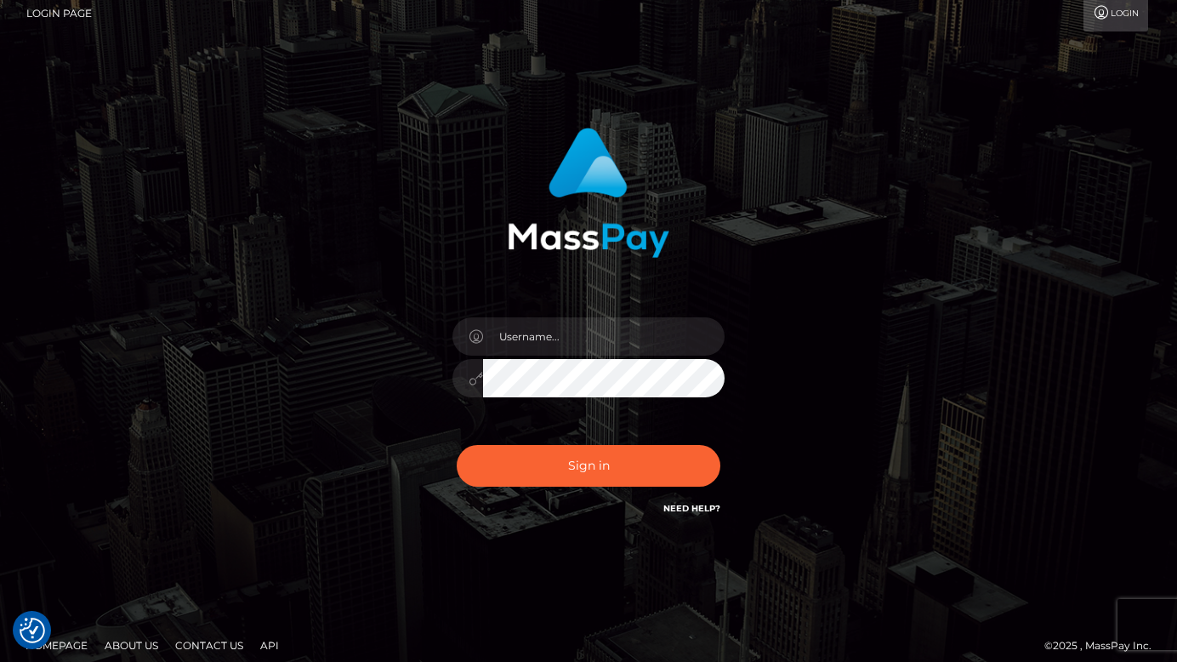
scroll to position [26, 0]
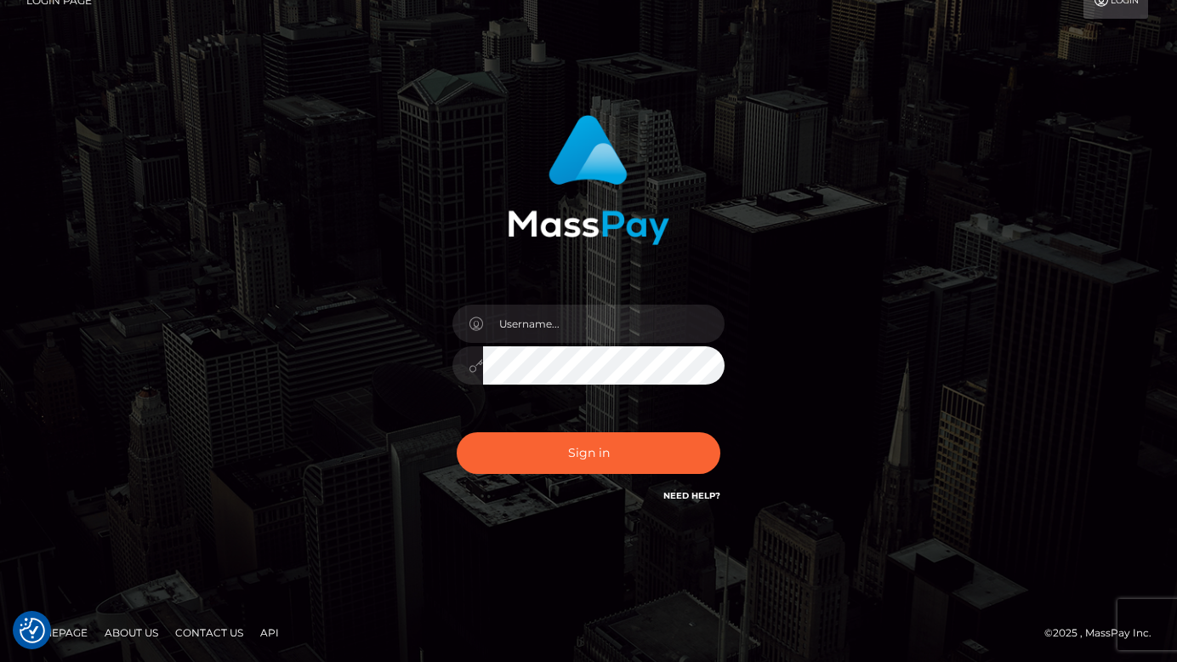
click at [619, 386] on div at bounding box center [589, 357] width 298 height 130
type input "vanillabubblegumbabe@gmail.com"
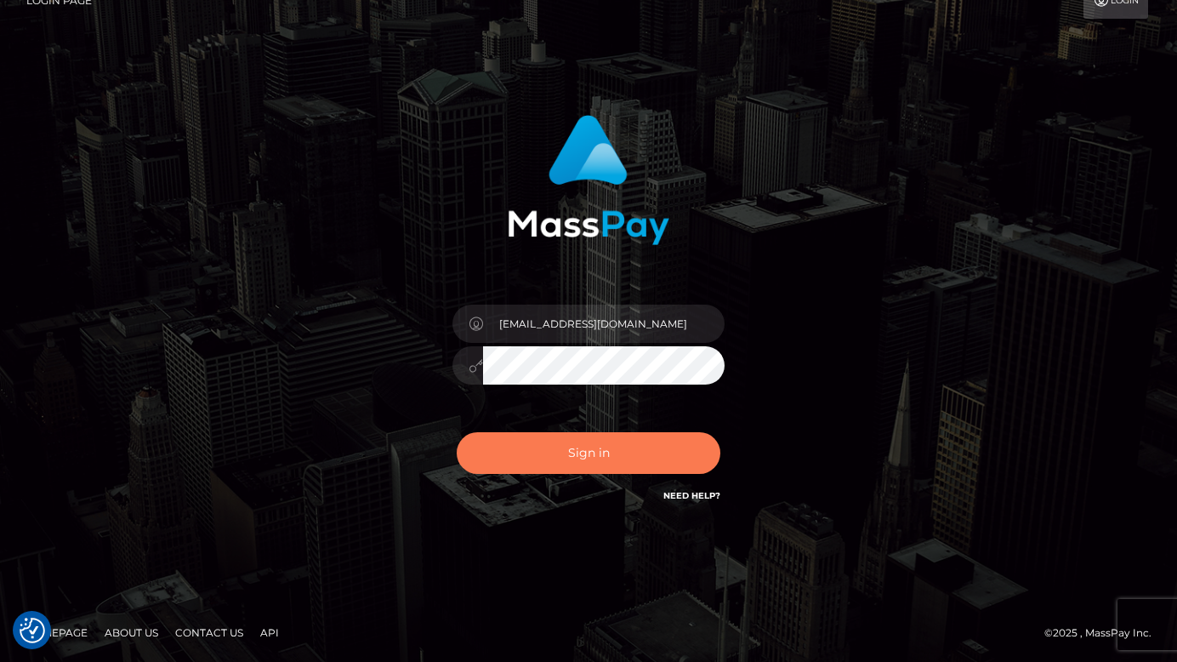
click at [585, 462] on button "Sign in" at bounding box center [589, 453] width 264 height 42
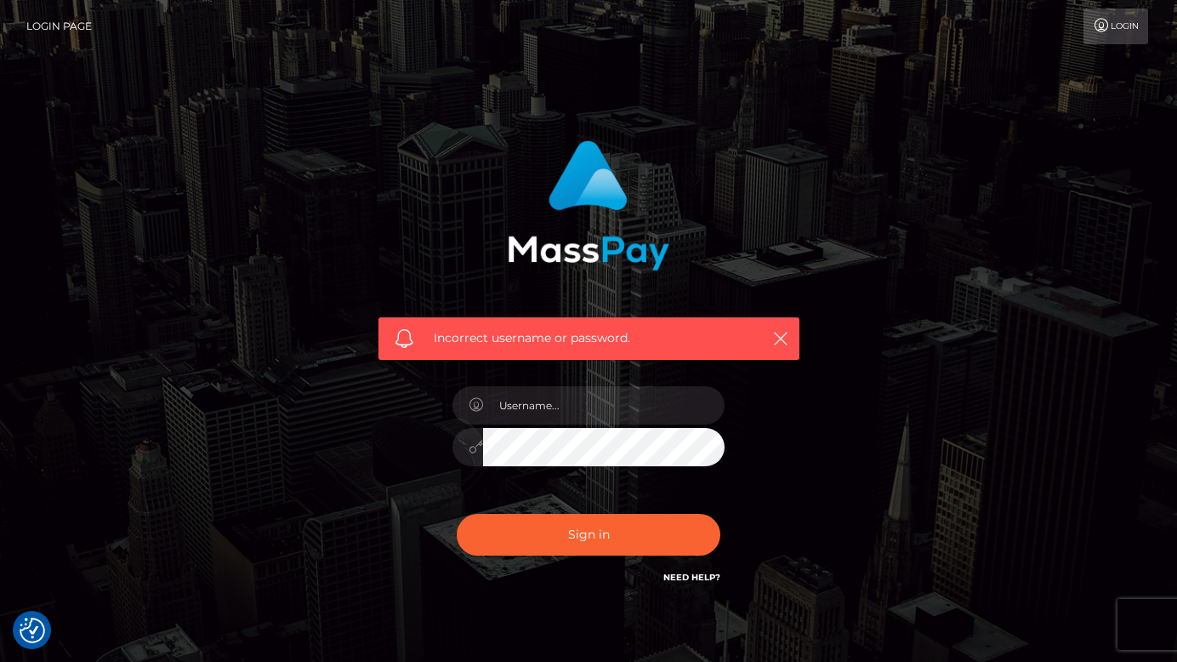
click at [598, 333] on span "Incorrect username or password." at bounding box center [589, 338] width 310 height 18
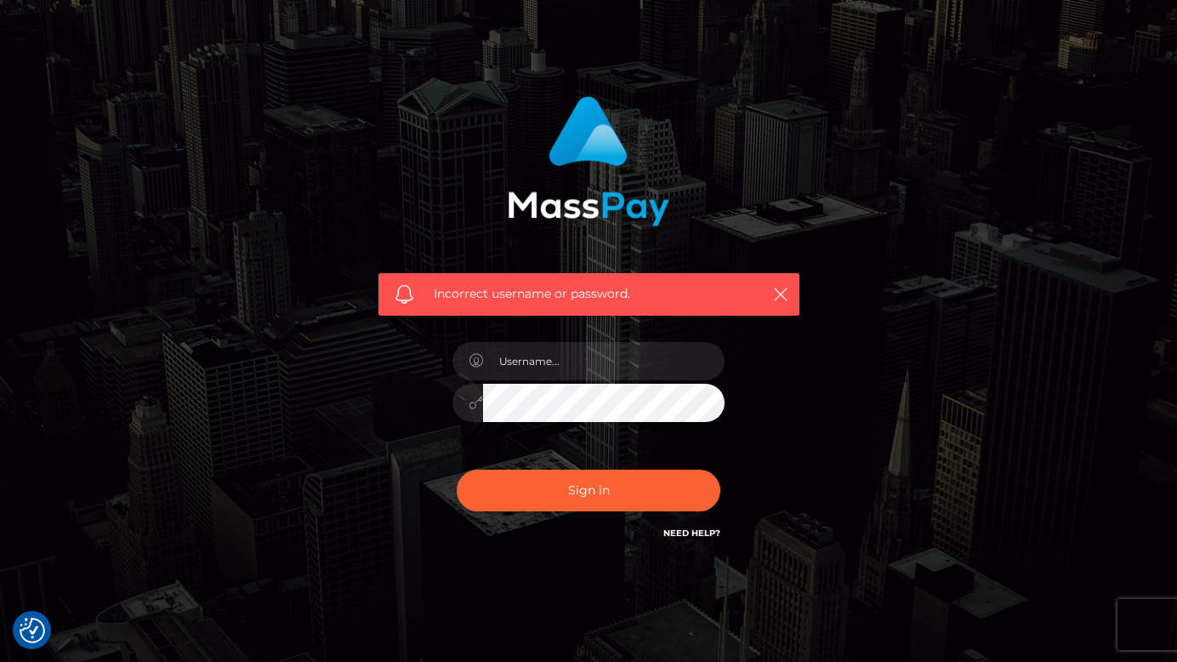
scroll to position [82, 0]
